Goal: Transaction & Acquisition: Purchase product/service

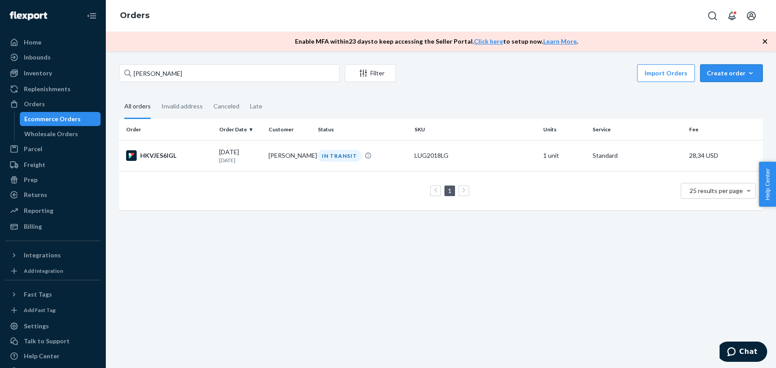
drag, startPoint x: 728, startPoint y: 70, endPoint x: 720, endPoint y: 90, distance: 21.4
click at [726, 72] on div "Create order" at bounding box center [730, 73] width 49 height 9
click at [717, 87] on span "Ecommerce order" at bounding box center [708, 84] width 48 height 6
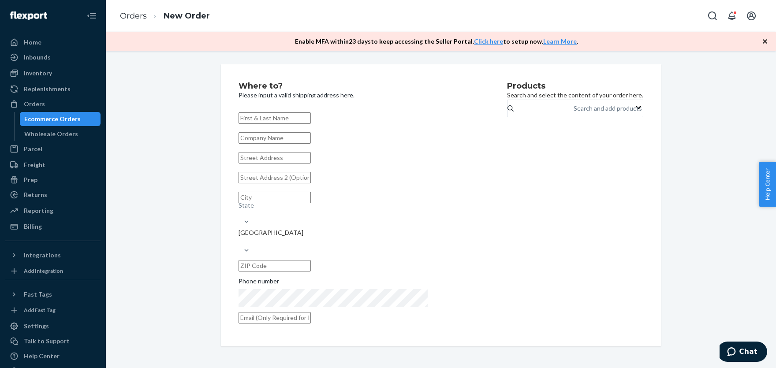
paste input "[PERSON_NAME]"
type input "[PERSON_NAME]"
paste input "34649 [PERSON_NAME]"
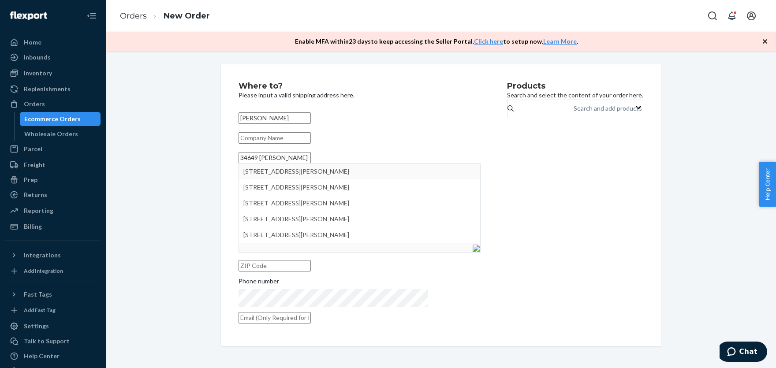
type input "34649 [PERSON_NAME]"
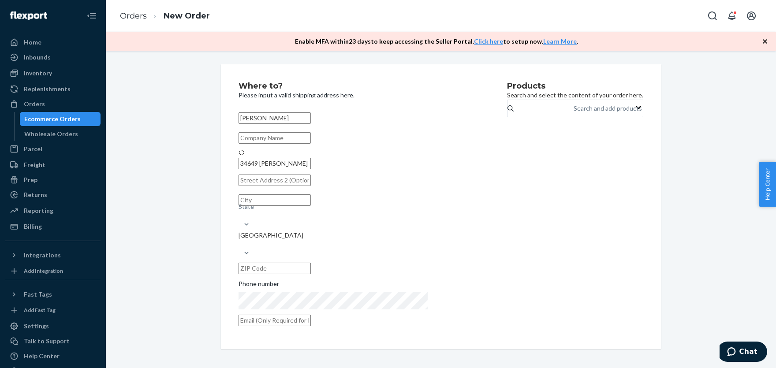
type input "Fremont"
type input "94555"
type input "[STREET_ADDRESS][PERSON_NAME]"
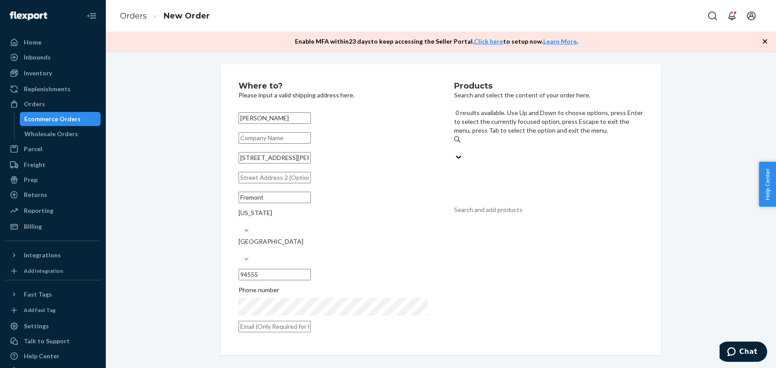
click at [502, 205] on div "Search and add products" at bounding box center [488, 209] width 68 height 9
paste input "LUG2018MB"
type input "LUG2018MB"
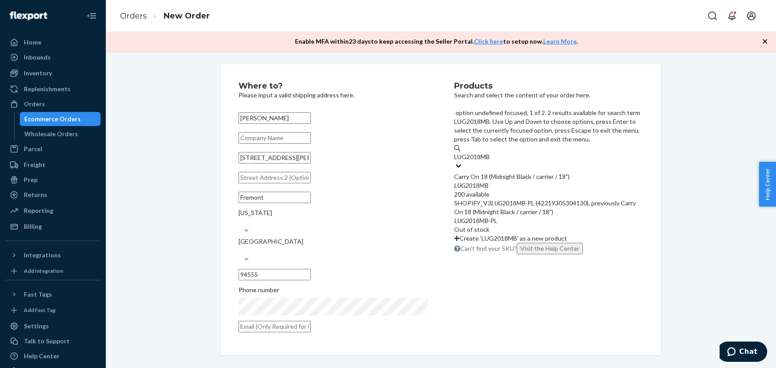
click at [483, 172] on div "Carry On 18 (Midnight Black / carrier / 18")" at bounding box center [548, 176] width 189 height 9
click at [483, 152] on input "LUG2018MB" at bounding box center [472, 156] width 37 height 9
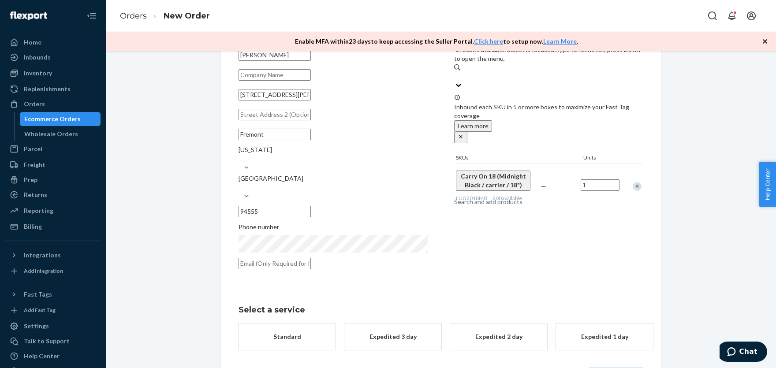
scroll to position [79, 0]
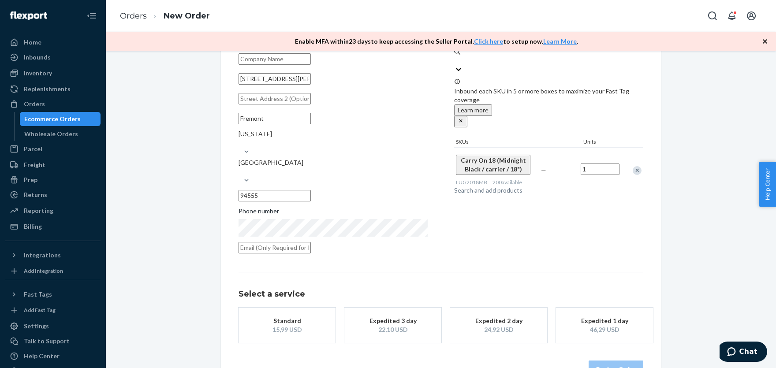
click at [276, 316] on div "Standard" at bounding box center [287, 320] width 71 height 9
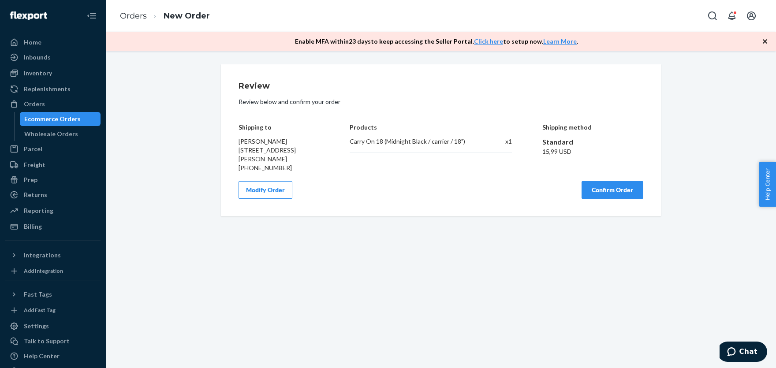
scroll to position [0, 0]
click at [255, 140] on span "[PERSON_NAME] [STREET_ADDRESS][PERSON_NAME]" at bounding box center [266, 150] width 57 height 25
copy span "[PERSON_NAME]"
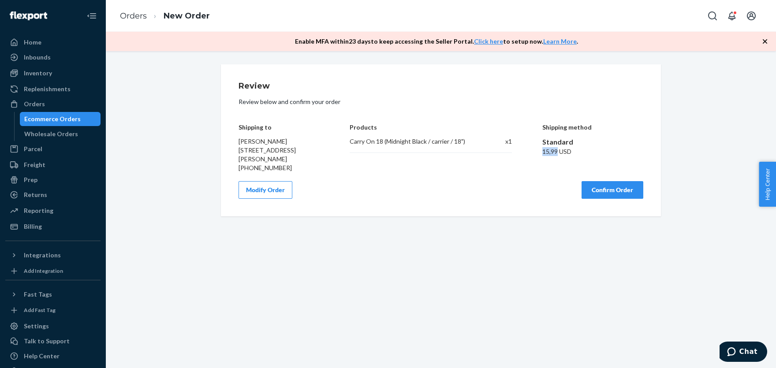
drag, startPoint x: 541, startPoint y: 153, endPoint x: 558, endPoint y: 152, distance: 16.8
click at [558, 152] on div "Shipping to [PERSON_NAME] [STREET_ADDRESS][PERSON_NAME] [PHONE_NUMBER] Products…" at bounding box center [440, 142] width 405 height 62
copy div "15,99"
click at [604, 193] on button "Confirm Order" at bounding box center [612, 190] width 62 height 18
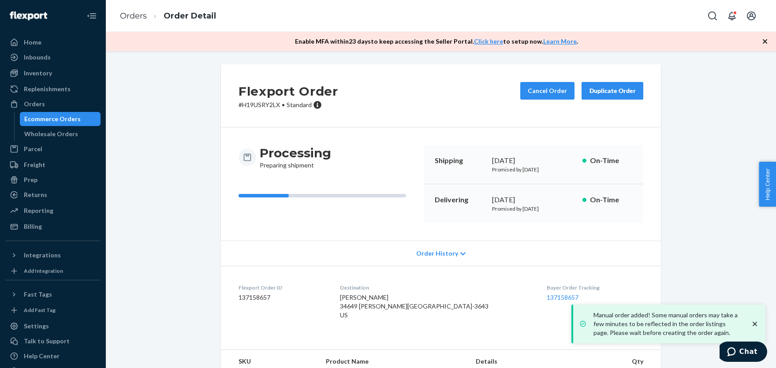
scroll to position [47, 0]
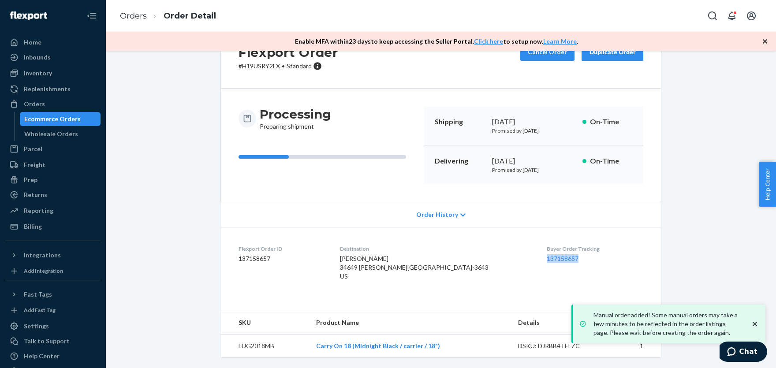
drag, startPoint x: 520, startPoint y: 253, endPoint x: 558, endPoint y: 254, distance: 38.8
click at [558, 254] on dl "Flexport Order ID 137158657 Destination [PERSON_NAME] 34649 [PERSON_NAME][GEOGR…" at bounding box center [441, 264] width 440 height 75
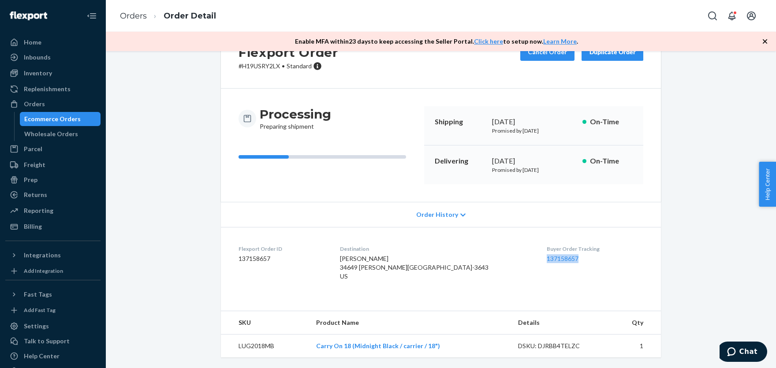
copy link "137158657"
click at [35, 98] on div "Orders" at bounding box center [52, 104] width 93 height 12
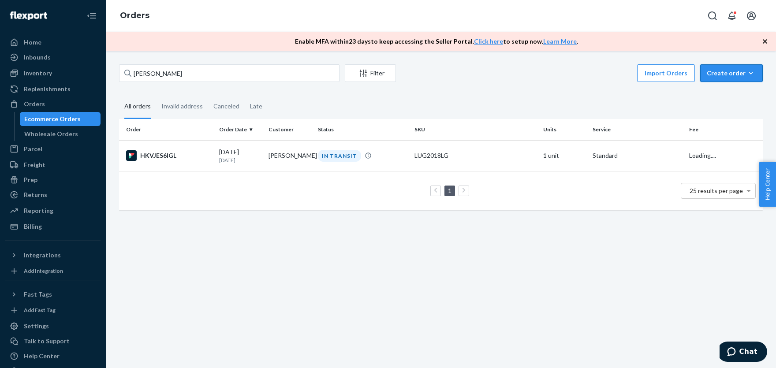
click at [729, 76] on div "Create order" at bounding box center [730, 73] width 49 height 9
click at [719, 87] on span "Ecommerce order" at bounding box center [708, 84] width 48 height 6
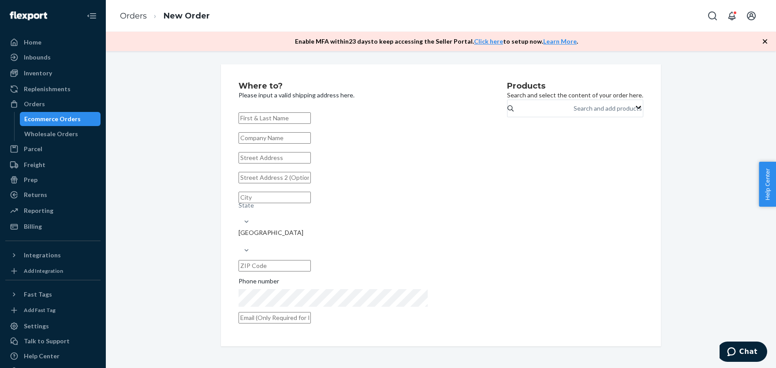
paste input "[PERSON_NAME]"
type input "[PERSON_NAME]"
paste input "282 VERANO DR"
type input "282 Verano Dr"
type input "[GEOGRAPHIC_DATA]"
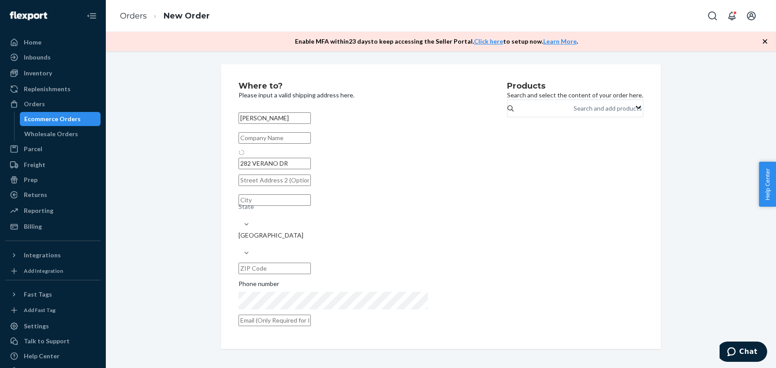
type input "94015"
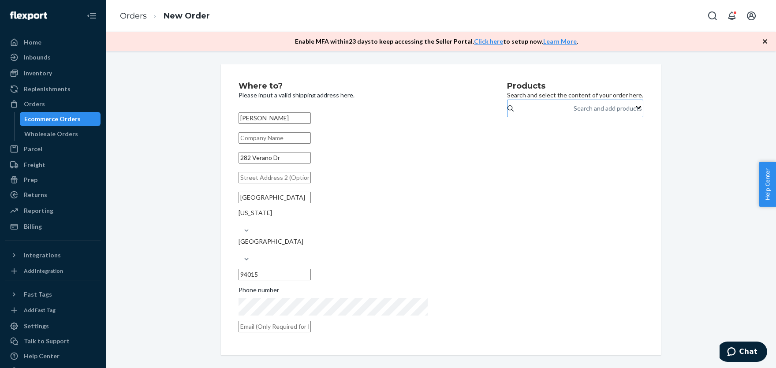
click at [573, 113] on div "Search and add products" at bounding box center [573, 108] width 1 height 9
paste input "LUG2018MB"
type input "LUG2018MB"
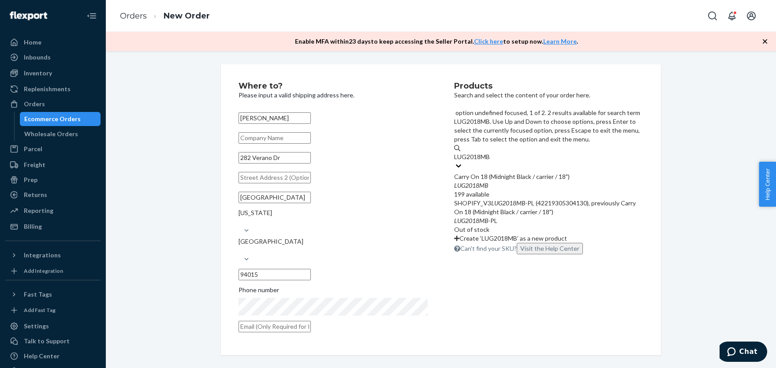
click at [478, 172] on div "Carry On 18 (Midnight Black / carrier / 18")" at bounding box center [548, 176] width 189 height 9
click at [478, 152] on input "LUG2018MB" at bounding box center [472, 156] width 37 height 9
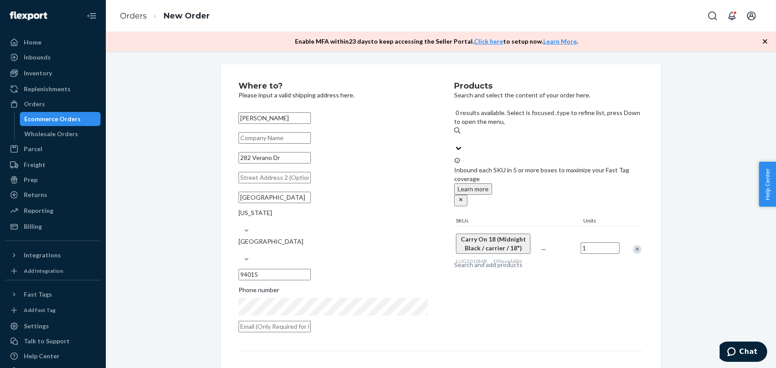
scroll to position [79, 0]
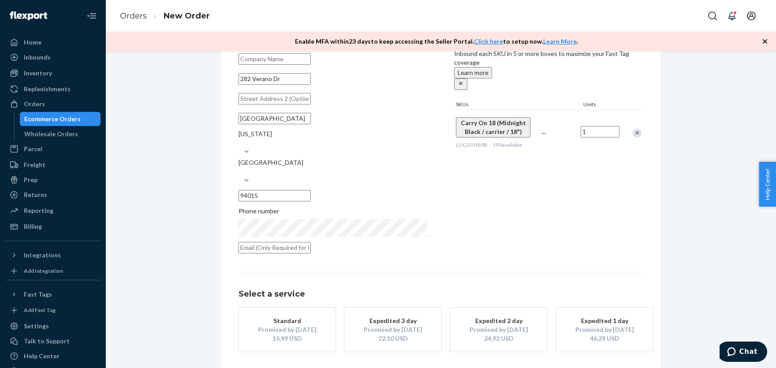
click at [302, 308] on button "Standard Promised by [DATE] 15,99 USD" at bounding box center [286, 330] width 97 height 44
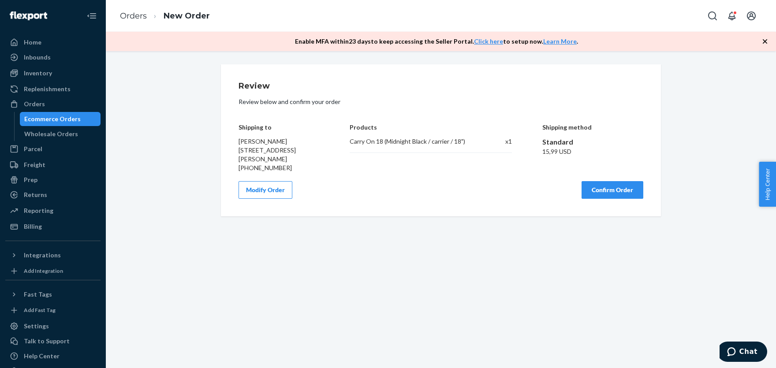
scroll to position [0, 0]
click at [248, 145] on span "[PERSON_NAME] [STREET_ADDRESS][PERSON_NAME]" at bounding box center [266, 150] width 57 height 25
copy span "[PERSON_NAME]"
click at [600, 189] on button "Confirm Order" at bounding box center [612, 190] width 62 height 18
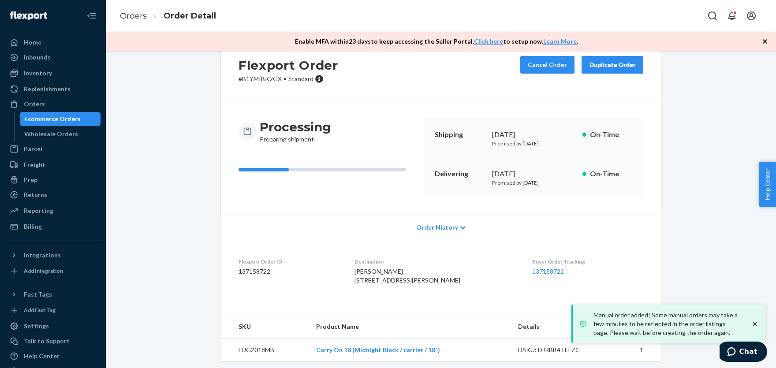
scroll to position [47, 0]
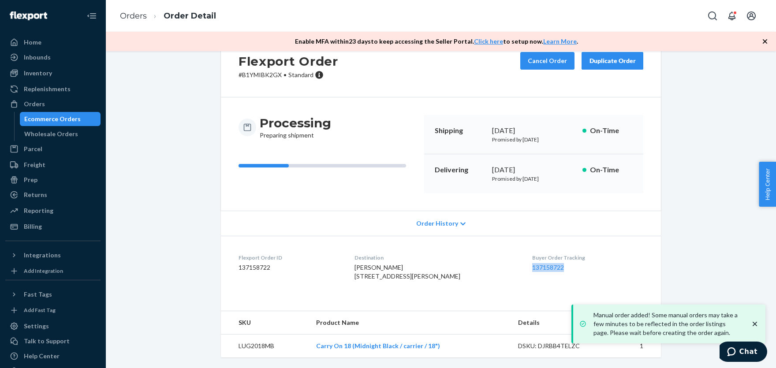
drag, startPoint x: 519, startPoint y: 250, endPoint x: 566, endPoint y: 252, distance: 47.2
click at [566, 252] on dl "Flexport Order ID 137158722 Destination [PERSON_NAME] [STREET_ADDRESS][PERSON_N…" at bounding box center [441, 269] width 440 height 66
copy link "137158722"
click at [34, 105] on div "Orders" at bounding box center [34, 104] width 21 height 9
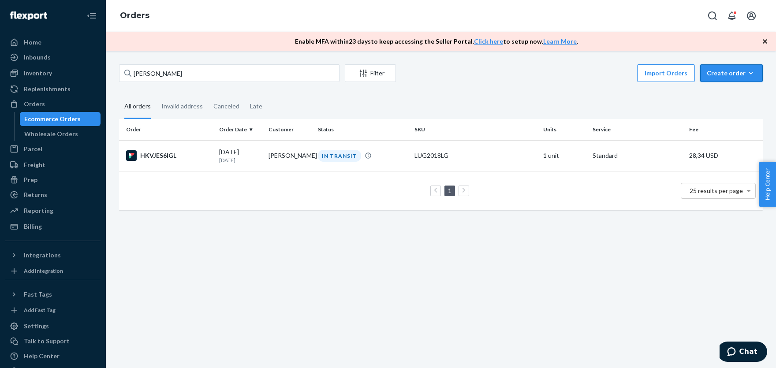
drag, startPoint x: 731, startPoint y: 75, endPoint x: 715, endPoint y: 91, distance: 22.1
click at [731, 75] on div "Create order" at bounding box center [730, 73] width 49 height 9
click at [717, 87] on span "Ecommerce order" at bounding box center [708, 84] width 48 height 6
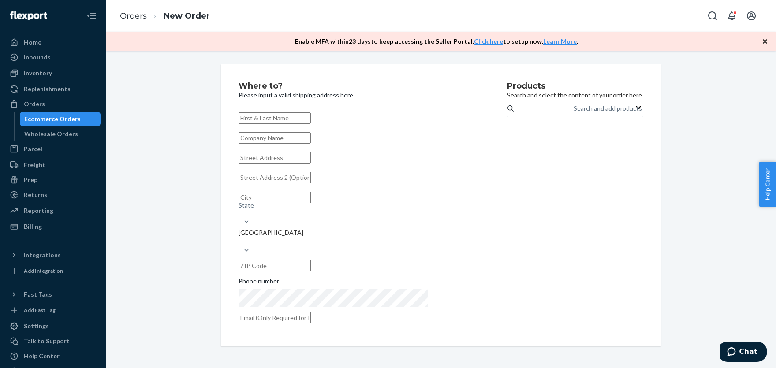
paste input "[PERSON_NAME]"
type input "[PERSON_NAME]"
paste input "[STREET_ADDRESS]"
type input "[STREET_ADDRESS]"
type input "Midlothian"
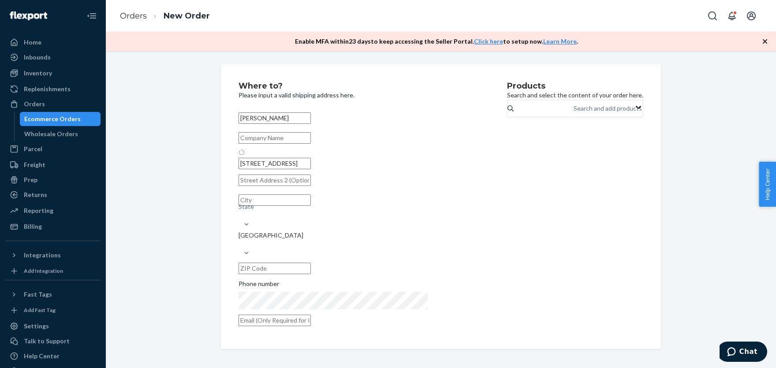
type input "23113"
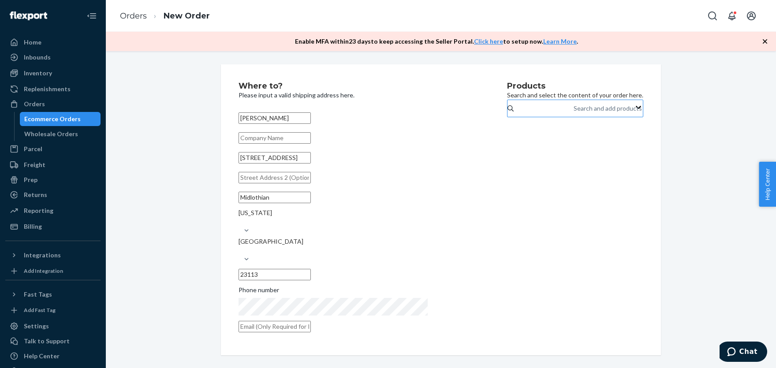
click at [573, 113] on div "Search and add products" at bounding box center [607, 108] width 68 height 9
paste input "LUG2018LG"
type input "LUG2018LG"
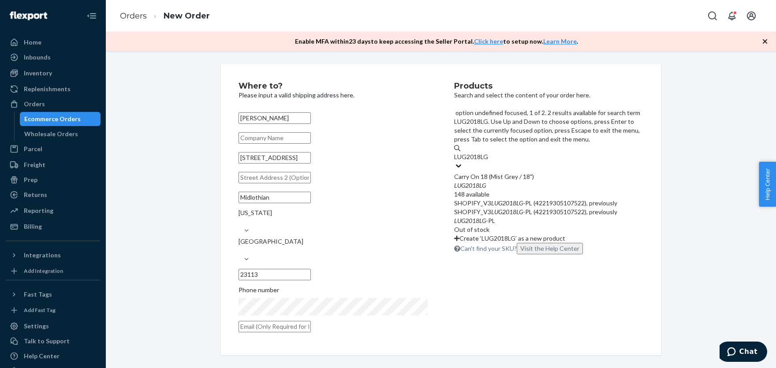
click at [477, 172] on div "Carry On 18 (Mist Grey / 18")" at bounding box center [548, 176] width 189 height 9
click at [477, 152] on input "LUG2018LG" at bounding box center [471, 156] width 35 height 9
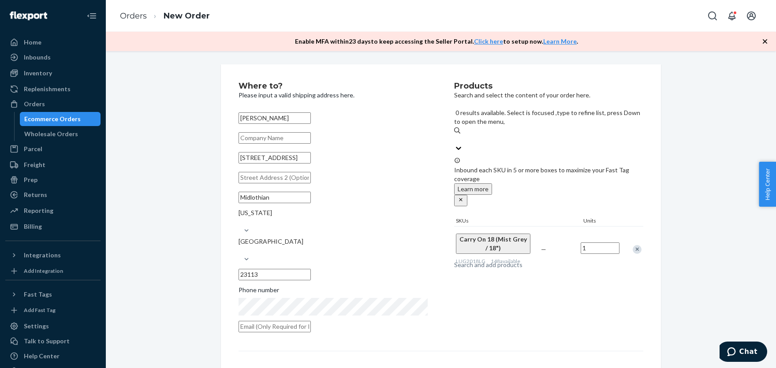
scroll to position [79, 0]
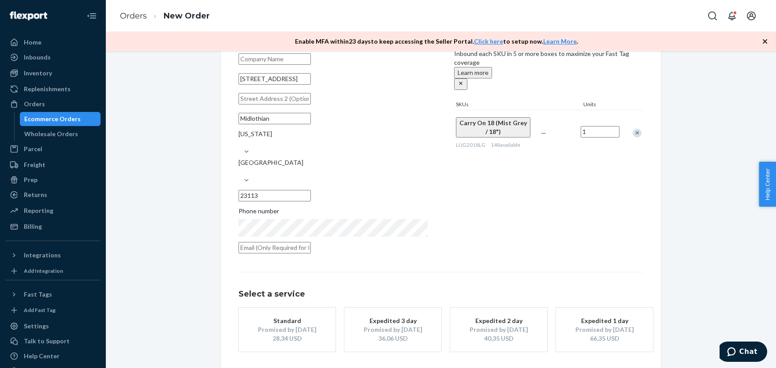
click at [287, 316] on div "Standard" at bounding box center [287, 320] width 71 height 9
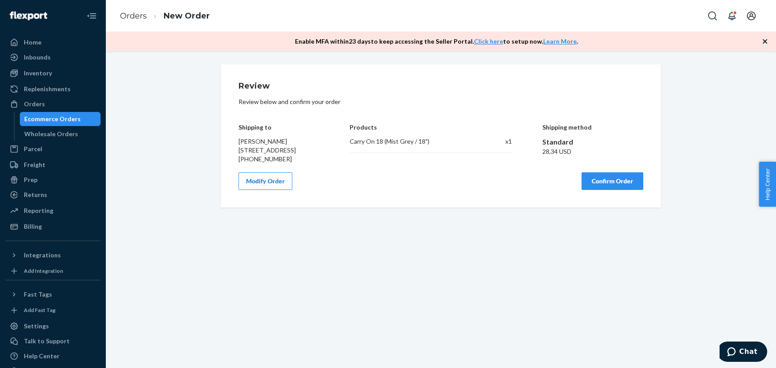
click at [264, 188] on button "Modify Order" at bounding box center [265, 181] width 54 height 18
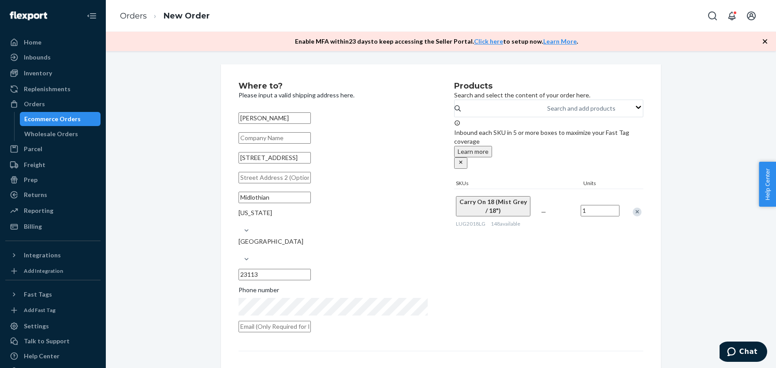
drag, startPoint x: 366, startPoint y: 243, endPoint x: 312, endPoint y: 239, distance: 53.4
click at [311, 269] on input "23113" at bounding box center [274, 274] width 72 height 11
paste input "-6454"
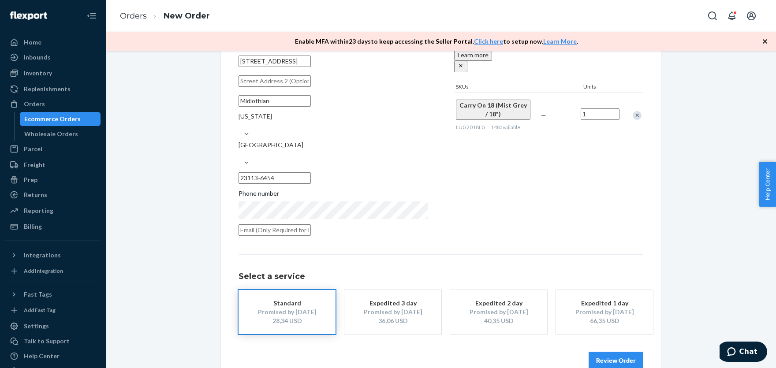
type input "23113-6454"
click at [294, 308] on div "Promised by [DATE]" at bounding box center [287, 312] width 71 height 9
click at [604, 352] on button "Review Order" at bounding box center [615, 361] width 55 height 18
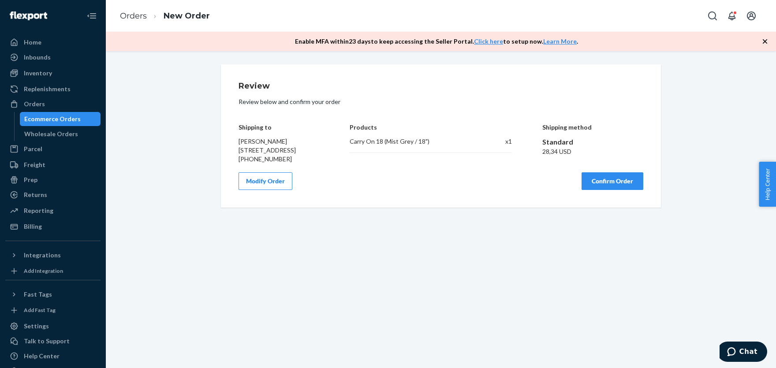
click at [249, 143] on span "[PERSON_NAME] [STREET_ADDRESS]" at bounding box center [266, 146] width 57 height 16
copy span "[PERSON_NAME]"
drag, startPoint x: 543, startPoint y: 154, endPoint x: 558, endPoint y: 152, distance: 14.3
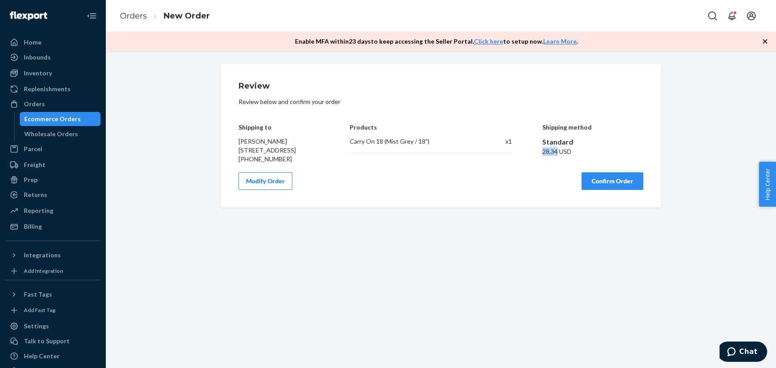
click at [558, 152] on div "28,34 USD" at bounding box center [592, 151] width 101 height 9
copy div "28,34"
drag, startPoint x: 591, startPoint y: 186, endPoint x: 468, endPoint y: 136, distance: 132.4
click at [590, 186] on button "Confirm Order" at bounding box center [612, 181] width 62 height 18
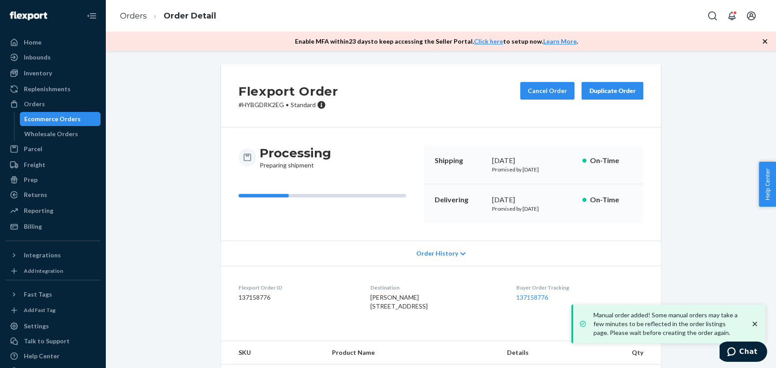
scroll to position [47, 0]
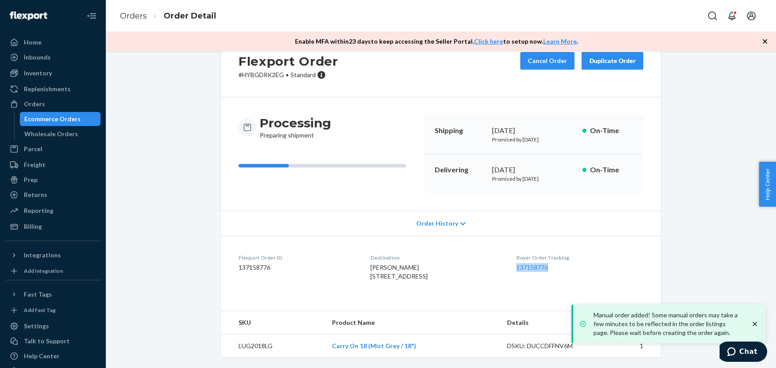
drag, startPoint x: 520, startPoint y: 251, endPoint x: 569, endPoint y: 253, distance: 49.4
click at [568, 253] on dl "Flexport Order ID 137158776 Destination [PERSON_NAME] [STREET_ADDRESS] US Buyer…" at bounding box center [441, 269] width 440 height 66
copy link "137158776"
